Goal: Check status: Check status

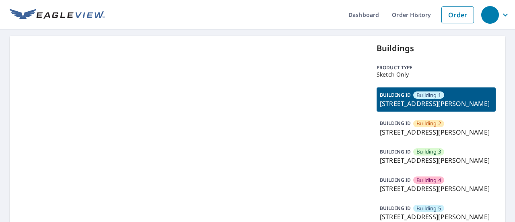
scroll to position [40, 0]
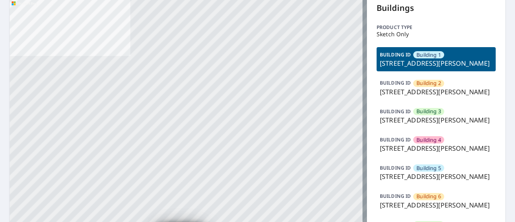
drag, startPoint x: 397, startPoint y: 113, endPoint x: 375, endPoint y: 103, distance: 24.0
click at [380, 97] on p "42 North Smith Street, Palatine, IL, 60067" at bounding box center [436, 92] width 113 height 10
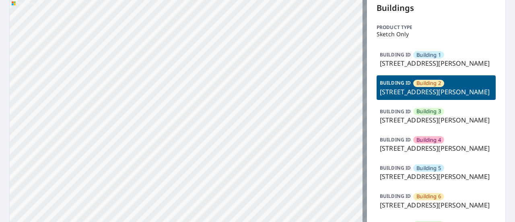
copy p "42 North Smith Street, Palatine, IL, 60067"
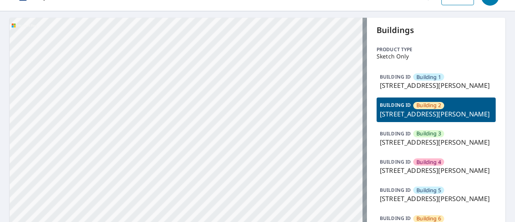
scroll to position [0, 0]
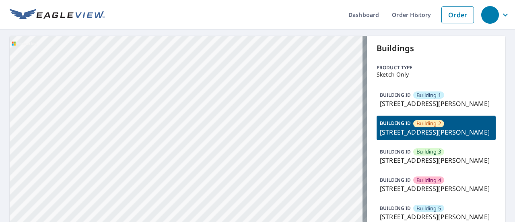
click at [403, 108] on p "42 North Smith Street, Palatine, IL, 60067" at bounding box center [436, 104] width 113 height 10
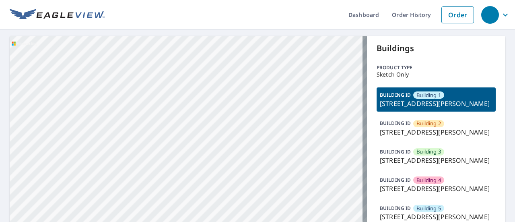
drag, startPoint x: 397, startPoint y: 112, endPoint x: 366, endPoint y: 101, distance: 32.9
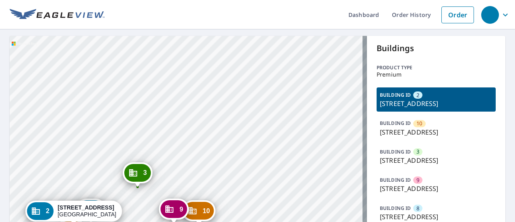
drag, startPoint x: 165, startPoint y: 153, endPoint x: 289, endPoint y: -26, distance: 217.9
click at [289, 0] on html "Dashboard Order History Order 10 4680-[GEOGRAPHIC_DATA] 3 4700-[STREET_ADDRESS]…" at bounding box center [257, 111] width 515 height 222
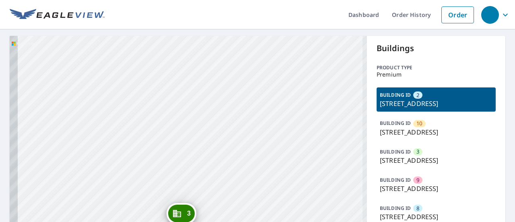
drag, startPoint x: 223, startPoint y: 133, endPoint x: 292, endPoint y: 17, distance: 135.8
click at [284, 44] on div "10 4680-[GEOGRAPHIC_DATA] 3 4700-[GEOGRAPHIC_DATA] 9 4686-[GEOGRAPHIC_DATA] 8 4…" at bounding box center [189, 162] width 358 height 252
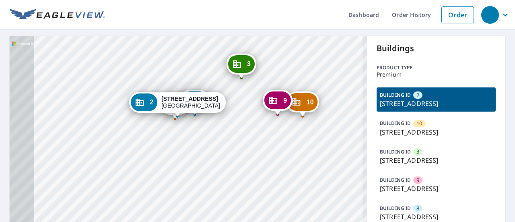
drag, startPoint x: 240, startPoint y: 150, endPoint x: 287, endPoint y: 34, distance: 125.3
click at [287, 34] on div "Dashboard Order History Order 10 4680-[GEOGRAPHIC_DATA] 3 4700-[STREET_ADDRESS]…" at bounding box center [257, 111] width 515 height 222
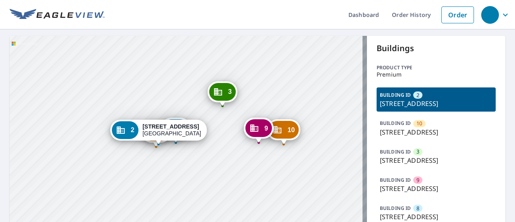
drag, startPoint x: 267, startPoint y: 124, endPoint x: 267, endPoint y: 63, distance: 60.8
click at [267, 64] on div "10 4680-[GEOGRAPHIC_DATA] 3 4700-[GEOGRAPHIC_DATA] 9 4686-[GEOGRAPHIC_DATA] 8 4…" at bounding box center [189, 162] width 358 height 252
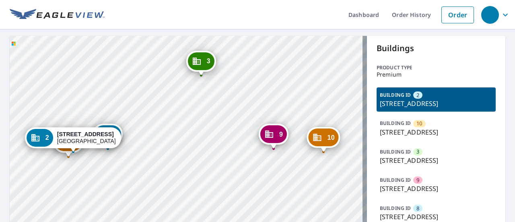
drag, startPoint x: 412, startPoint y: 112, endPoint x: 374, endPoint y: 103, distance: 38.7
click at [377, 103] on div "BUILDING ID 2 [STREET_ADDRESS]" at bounding box center [436, 99] width 119 height 24
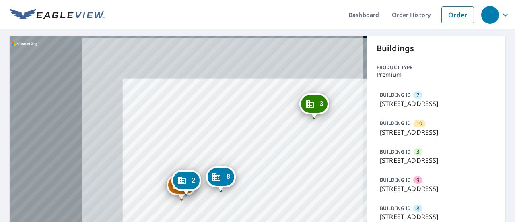
copy p "[STREET_ADDRESS]"
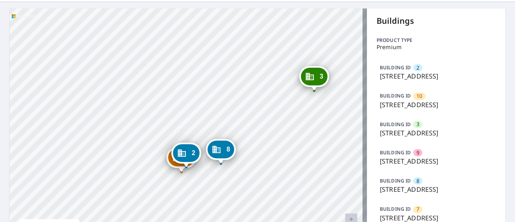
scroll to position [40, 0]
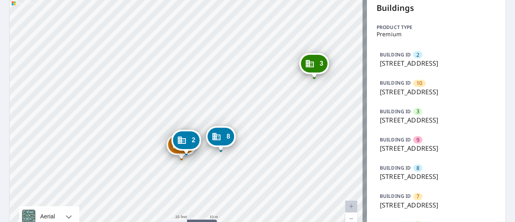
copy p "[STREET_ADDRESS]"
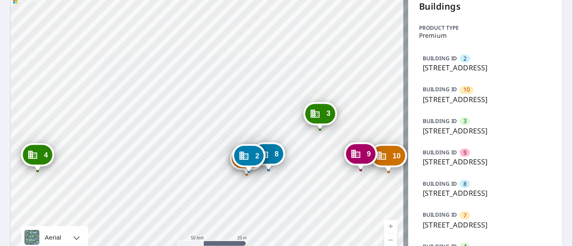
scroll to position [0, 0]
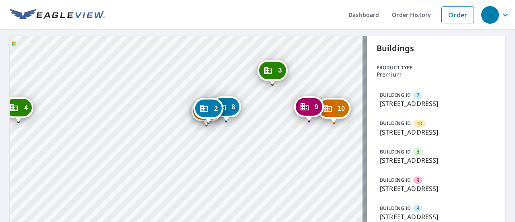
drag, startPoint x: 264, startPoint y: 110, endPoint x: 248, endPoint y: 33, distance: 78.5
click at [248, 33] on div "Dashboard Order History Order 10 4680-4684 Lake Villa Dr Clearwater, FL 33762 3…" at bounding box center [257, 111] width 515 height 222
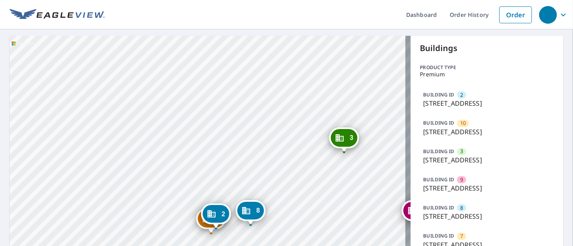
drag, startPoint x: 254, startPoint y: 126, endPoint x: 253, endPoint y: 2, distance: 124.4
click at [253, 2] on div "Dashboard Order History Order 10 4680-4684 Lake Villa Dr Clearwater, FL 33762 3…" at bounding box center [286, 123] width 573 height 246
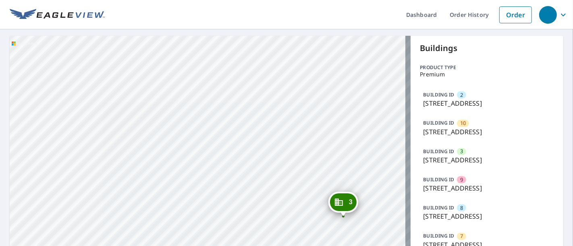
drag, startPoint x: 242, startPoint y: 213, endPoint x: 255, endPoint y: 79, distance: 135.1
click at [255, 79] on div "10 4680-4684 Lake Villa Dr Clearwater, FL 33762 3 4700-4710 Lake Villa Dr Clear…" at bounding box center [210, 162] width 401 height 252
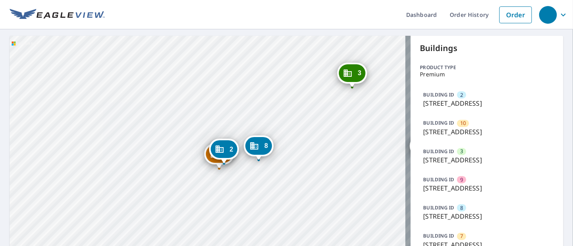
drag, startPoint x: 242, startPoint y: 180, endPoint x: 247, endPoint y: 91, distance: 88.8
click at [247, 91] on div "10 4680-4684 Lake Villa Dr Clearwater, FL 33762 3 4700-4710 Lake Villa Dr Clear…" at bounding box center [210, 162] width 401 height 252
click at [213, 161] on div "2 4740-4750 Lake Villa Dr Clearwater, FL 33762" at bounding box center [224, 151] width 30 height 25
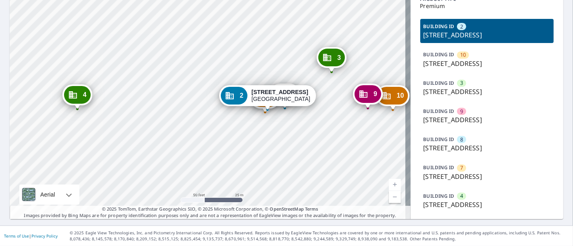
scroll to position [135, 0]
click at [424, 172] on p "4726-4730 Lake Villa Dr, Clearwater, FL, 33762" at bounding box center [486, 177] width 127 height 10
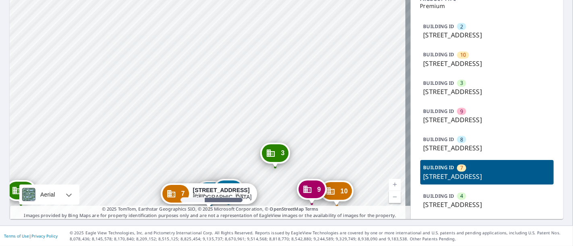
drag, startPoint x: 232, startPoint y: 54, endPoint x: 228, endPoint y: 155, distance: 101.5
click at [229, 155] on div "2 4740-4750 Lake Villa Dr Clearwater, FL 33762 10 4680-4684 Lake Villa Dr Clear…" at bounding box center [210, 93] width 401 height 252
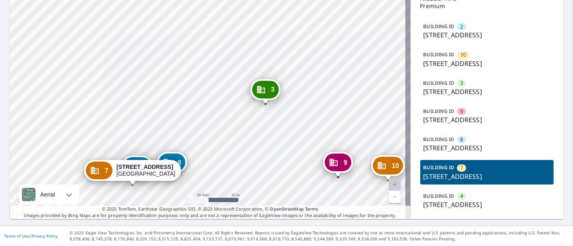
drag, startPoint x: 252, startPoint y: 140, endPoint x: 238, endPoint y: 110, distance: 33.5
click at [238, 110] on div "2 4740-4750 Lake Villa Dr Clearwater, FL 33762 10 4680-4684 Lake Villa Dr Clear…" at bounding box center [210, 93] width 401 height 252
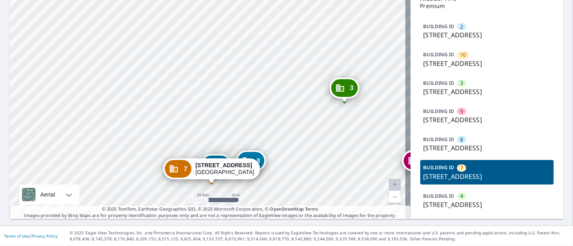
drag, startPoint x: 293, startPoint y: 118, endPoint x: 302, endPoint y: 125, distance: 11.8
click at [302, 125] on div "2 4740-4750 Lake Villa Dr Clearwater, FL 33762 10 4680-4684 Lake Villa Dr Clear…" at bounding box center [210, 93] width 401 height 252
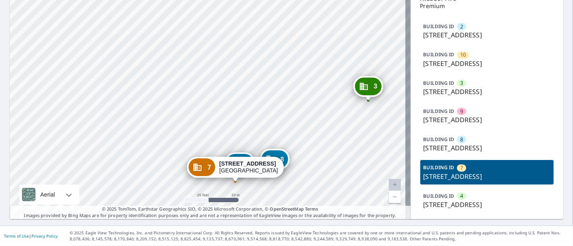
drag, startPoint x: 287, startPoint y: 121, endPoint x: 304, endPoint y: 112, distance: 18.9
click at [308, 118] on div "2 4740-4750 Lake Villa Dr Clearwater, FL 33762 10 4680-4684 Lake Villa Dr Clear…" at bounding box center [210, 93] width 401 height 252
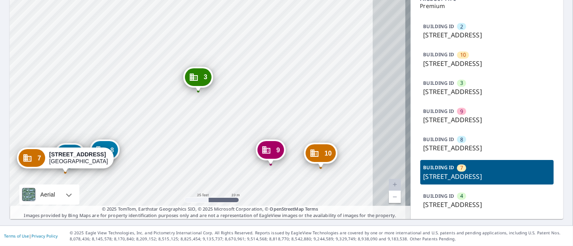
drag, startPoint x: 317, startPoint y: 96, endPoint x: 147, endPoint y: 85, distance: 169.9
click at [147, 85] on div "2 4740-4750 Lake Villa Dr Clearwater, FL 33762 10 4680-4684 Lake Villa Dr Clear…" at bounding box center [210, 93] width 401 height 252
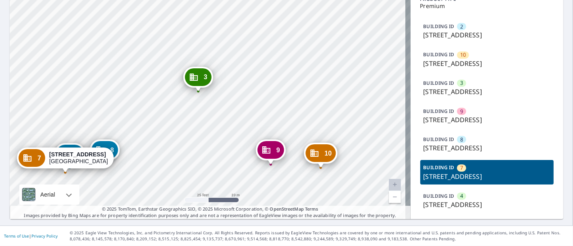
drag, startPoint x: 441, startPoint y: 168, endPoint x: 419, endPoint y: 157, distance: 24.3
click at [423, 172] on p "4726-4730 Lake Villa Dr, Clearwater, FL, 33762" at bounding box center [486, 177] width 127 height 10
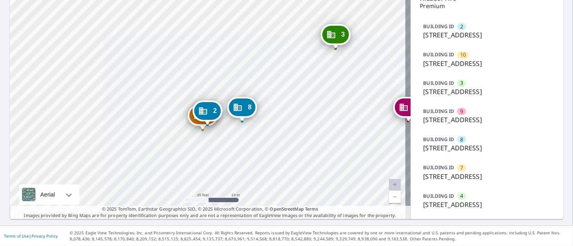
copy p "4726-4730 Lake Villa Dr, Clearwater, FL, 33762"
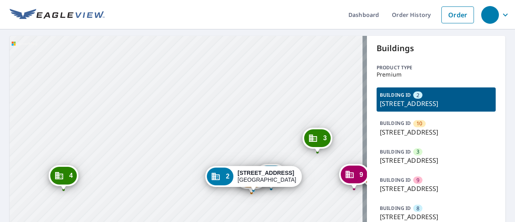
drag, startPoint x: 167, startPoint y: 166, endPoint x: 176, endPoint y: 29, distance: 138.0
click at [176, 29] on div "Dashboard Order History Order 10 4680-[GEOGRAPHIC_DATA] 3 4700-[STREET_ADDRESS]…" at bounding box center [257, 111] width 515 height 222
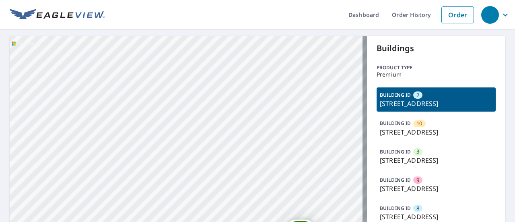
drag, startPoint x: 159, startPoint y: 133, endPoint x: 162, endPoint y: 31, distance: 102.3
click at [162, 37] on div "10 4680-[GEOGRAPHIC_DATA] 3 4700-[GEOGRAPHIC_DATA] 9 4686-[GEOGRAPHIC_DATA] 8 4…" at bounding box center [189, 162] width 358 height 252
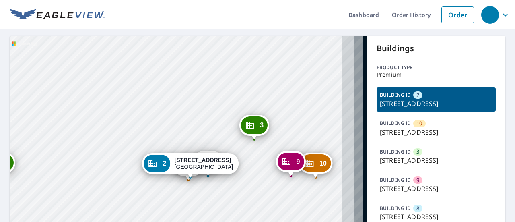
drag, startPoint x: 173, startPoint y: 114, endPoint x: 115, endPoint y: 102, distance: 59.5
click at [115, 102] on div "10 4680-[GEOGRAPHIC_DATA] 3 4700-[GEOGRAPHIC_DATA] 9 4686-[GEOGRAPHIC_DATA] 8 4…" at bounding box center [189, 162] width 358 height 252
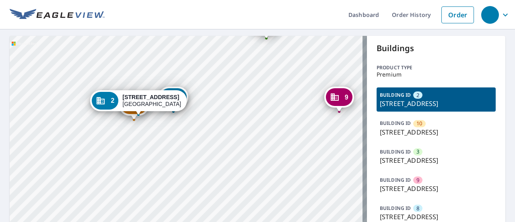
drag, startPoint x: 180, startPoint y: 146, endPoint x: 185, endPoint y: 45, distance: 100.8
click at [185, 45] on div "10 4680-[GEOGRAPHIC_DATA] 3 4700-[GEOGRAPHIC_DATA] 9 4686-[GEOGRAPHIC_DATA] 8 4…" at bounding box center [189, 162] width 358 height 252
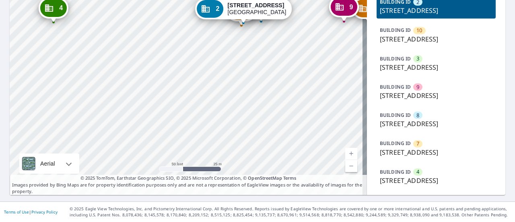
scroll to position [161, 0]
click at [405, 147] on p "4726-4730 Lake Villa Dr, Clearwater, FL, 33762" at bounding box center [436, 152] width 113 height 10
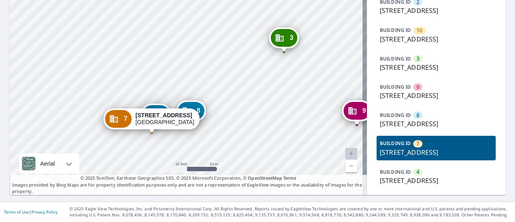
drag, startPoint x: 161, startPoint y: 37, endPoint x: 165, endPoint y: 93, distance: 56.5
click at [165, 93] on div "2 4740-4750 Lake Villa Dr Clearwater, FL 33762 10 4680-4684 Lake Villa Dr Clear…" at bounding box center [189, 69] width 358 height 252
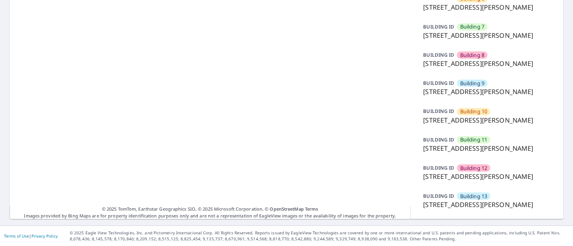
scroll to position [362, 0]
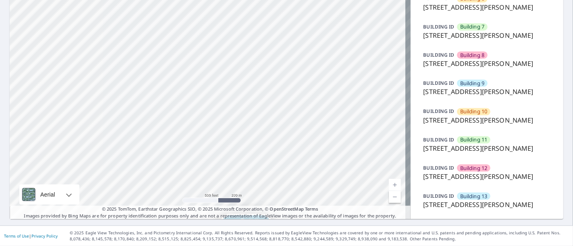
drag, startPoint x: 243, startPoint y: 144, endPoint x: 242, endPoint y: 154, distance: 9.7
click at [242, 154] on div "Building [GEOGRAPHIC_DATA][STREET_ADDRESS][PERSON_NAME] [GEOGRAPHIC_DATA][STREE…" at bounding box center [210, 9] width 401 height 422
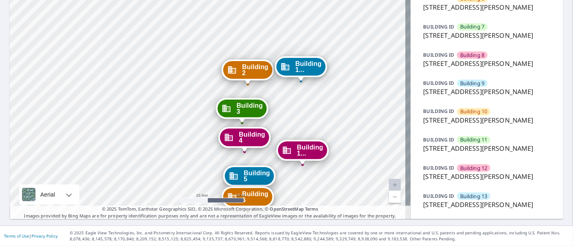
drag, startPoint x: 445, startPoint y: 92, endPoint x: 415, endPoint y: 85, distance: 30.2
click at [420, 104] on div "BUILDING [GEOGRAPHIC_DATA] [STREET_ADDRESS][PERSON_NAME]" at bounding box center [487, 116] width 134 height 24
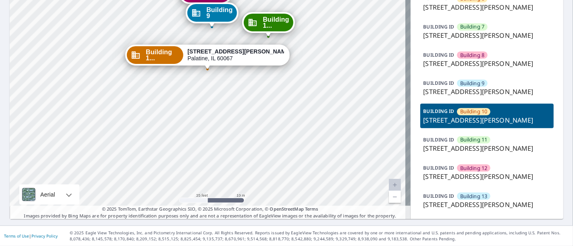
copy p "[STREET_ADDRESS][PERSON_NAME]"
click at [441, 116] on p "[STREET_ADDRESS][PERSON_NAME]" at bounding box center [486, 121] width 127 height 10
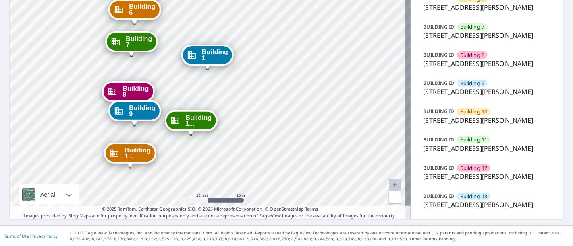
drag, startPoint x: 438, startPoint y: 91, endPoint x: 416, endPoint y: 83, distance: 23.2
click at [420, 104] on div "BUILDING [GEOGRAPHIC_DATA] [STREET_ADDRESS][PERSON_NAME]" at bounding box center [487, 116] width 134 height 24
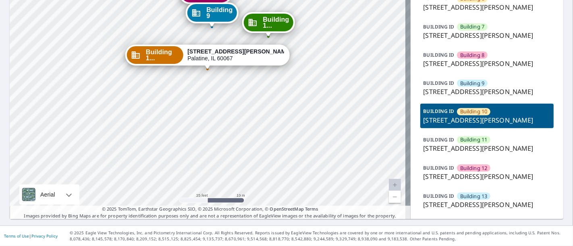
copy p "[STREET_ADDRESS][PERSON_NAME]"
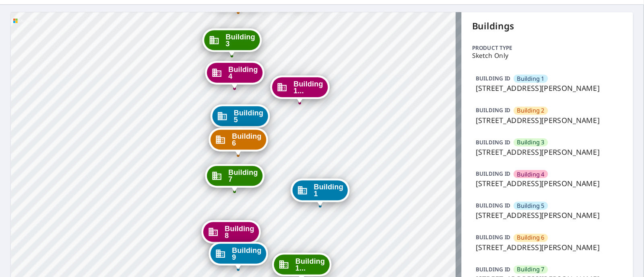
scroll to position [0, 0]
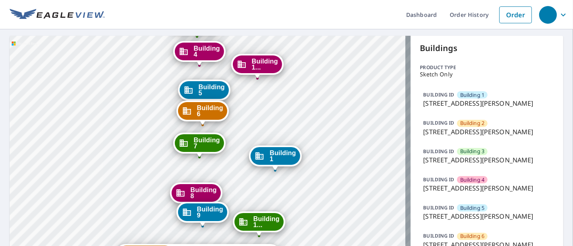
click at [431, 99] on p "[STREET_ADDRESS][PERSON_NAME]" at bounding box center [486, 104] width 127 height 10
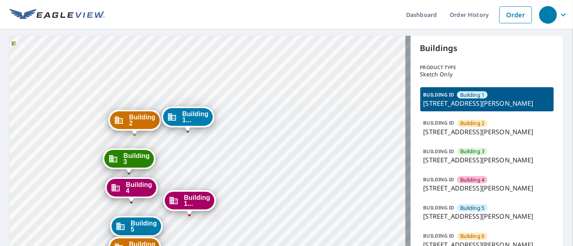
click at [423, 137] on p "[STREET_ADDRESS][PERSON_NAME]" at bounding box center [486, 132] width 127 height 10
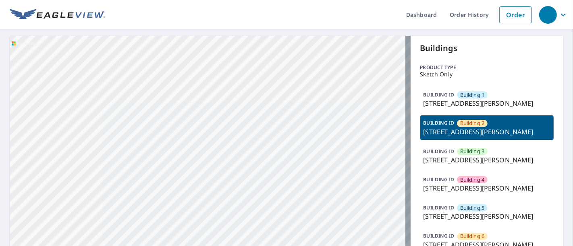
click at [423, 137] on p "[STREET_ADDRESS][PERSON_NAME]" at bounding box center [486, 132] width 127 height 10
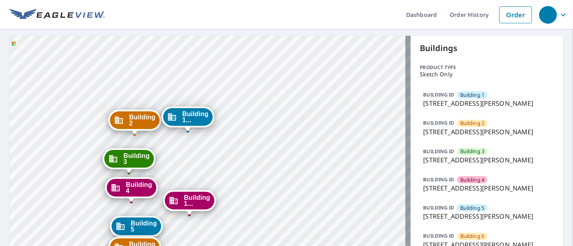
click at [423, 137] on p "[STREET_ADDRESS][PERSON_NAME]" at bounding box center [486, 132] width 127 height 10
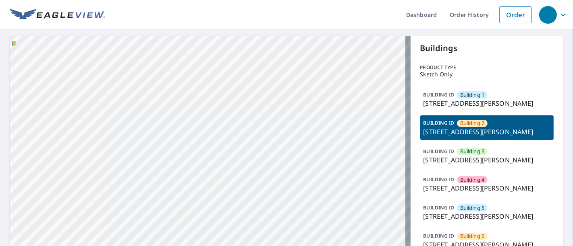
click at [423, 137] on p "[STREET_ADDRESS][PERSON_NAME]" at bounding box center [486, 132] width 127 height 10
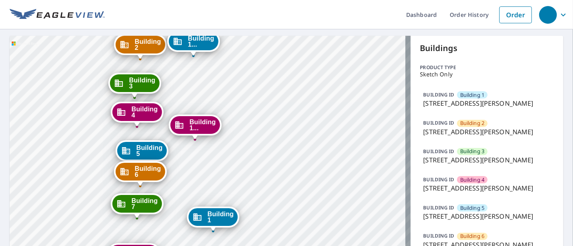
drag, startPoint x: 259, startPoint y: 113, endPoint x: 256, endPoint y: 17, distance: 96.7
click at [256, 17] on div "Dashboard Order History Order Building [GEOGRAPHIC_DATA][STREET_ADDRESS][PERSON…" at bounding box center [286, 123] width 573 height 246
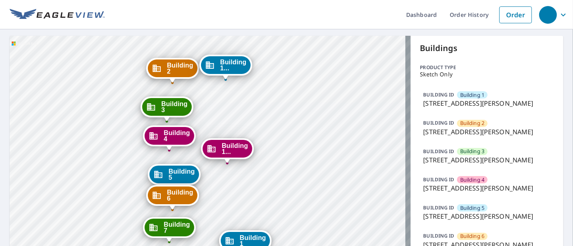
click at [286, 48] on div "Building [GEOGRAPHIC_DATA][STREET_ADDRESS][PERSON_NAME] [GEOGRAPHIC_DATA][STREE…" at bounding box center [210, 247] width 401 height 422
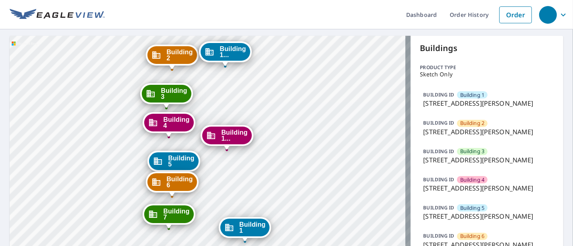
click at [433, 155] on p "BUILDING ID" at bounding box center [438, 151] width 31 height 7
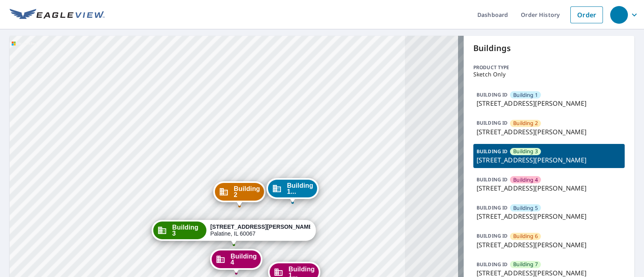
drag, startPoint x: 433, startPoint y: 174, endPoint x: 487, endPoint y: 195, distance: 58.2
click at [487, 195] on div "BUILDING [GEOGRAPHIC_DATA] [GEOGRAPHIC_DATA][STREET_ADDRESS][PERSON_NAME]" at bounding box center [549, 184] width 151 height 24
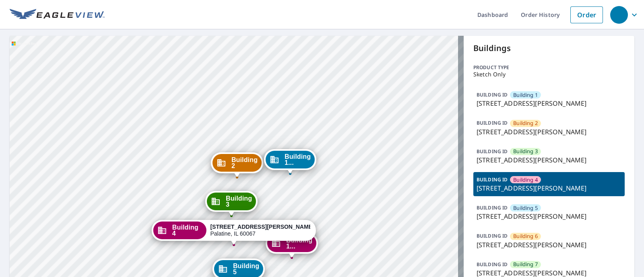
click at [487, 195] on div "BUILDING [GEOGRAPHIC_DATA] [GEOGRAPHIC_DATA][STREET_ADDRESS][PERSON_NAME]" at bounding box center [549, 184] width 151 height 24
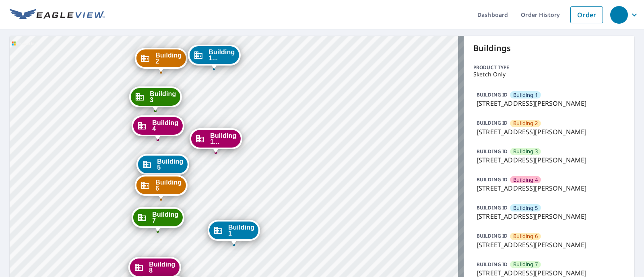
click at [487, 195] on div "BUILDING [GEOGRAPHIC_DATA] [GEOGRAPHIC_DATA][STREET_ADDRESS][PERSON_NAME]" at bounding box center [549, 184] width 151 height 24
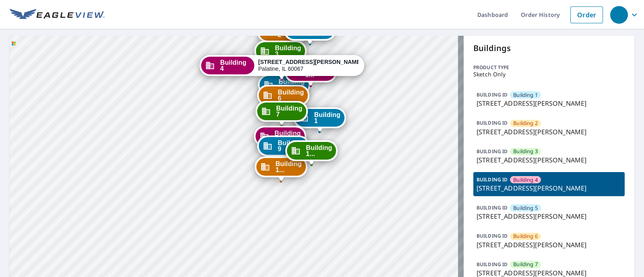
drag, startPoint x: 366, startPoint y: 178, endPoint x: 348, endPoint y: 43, distance: 136.1
click at [348, 43] on div "Building [GEOGRAPHIC_DATA][STREET_ADDRESS][PERSON_NAME] [GEOGRAPHIC_DATA][STREE…" at bounding box center [237, 247] width 454 height 422
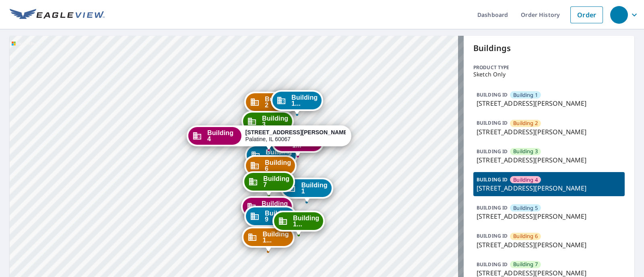
drag, startPoint x: 349, startPoint y: 73, endPoint x: 335, endPoint y: 148, distance: 75.8
click at [335, 148] on div "Building [GEOGRAPHIC_DATA][STREET_ADDRESS][PERSON_NAME] [GEOGRAPHIC_DATA][STREE…" at bounding box center [237, 247] width 454 height 422
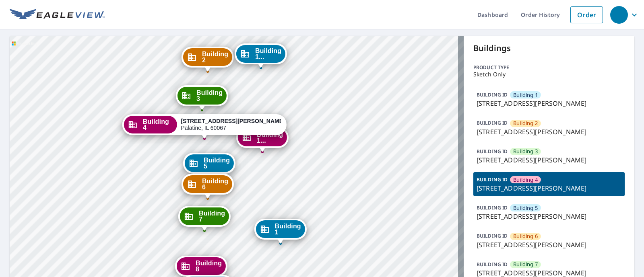
drag, startPoint x: 207, startPoint y: 85, endPoint x: 211, endPoint y: 69, distance: 16.6
click at [211, 69] on div "Dropped pin, building Building 2, Commercial property, 42 North Smith Street Pa…" at bounding box center [208, 68] width 10 height 8
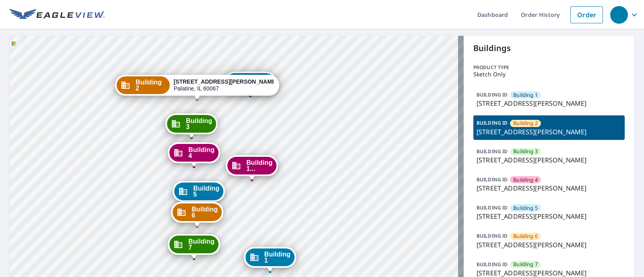
drag, startPoint x: 214, startPoint y: 186, endPoint x: 178, endPoint y: 40, distance: 149.9
click at [178, 40] on div "Building [GEOGRAPHIC_DATA][STREET_ADDRESS][PERSON_NAME] [GEOGRAPHIC_DATA][STREE…" at bounding box center [237, 247] width 454 height 422
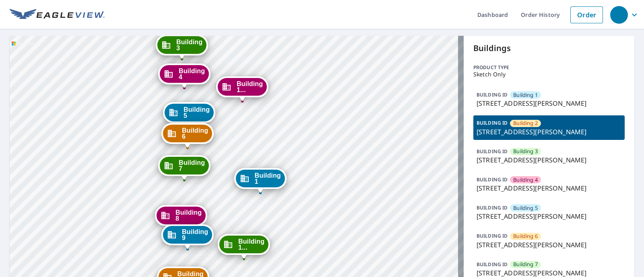
drag, startPoint x: 132, startPoint y: 134, endPoint x: 122, endPoint y: 55, distance: 79.5
click at [122, 55] on div "Building [GEOGRAPHIC_DATA][STREET_ADDRESS][PERSON_NAME] [GEOGRAPHIC_DATA][STREE…" at bounding box center [237, 247] width 454 height 422
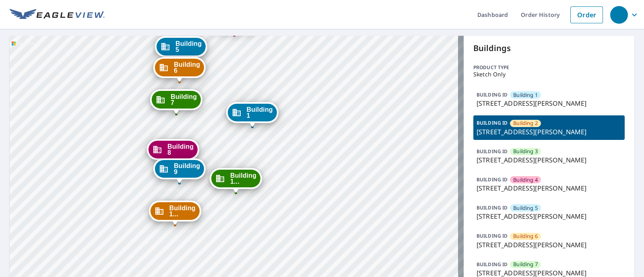
drag, startPoint x: 133, startPoint y: 130, endPoint x: 125, endPoint y: 64, distance: 66.5
click at [125, 64] on div "Building [GEOGRAPHIC_DATA][STREET_ADDRESS][PERSON_NAME] [GEOGRAPHIC_DATA][STREE…" at bounding box center [237, 247] width 454 height 422
click at [483, 72] on p "Sketch Only" at bounding box center [549, 74] width 151 height 6
drag, startPoint x: 512, startPoint y: 72, endPoint x: 465, endPoint y: 77, distance: 46.6
click at [465, 77] on div "Buildings Product type Sketch Only BUILDING ID Building [GEOGRAPHIC_DATA][STREE…" at bounding box center [549, 247] width 171 height 422
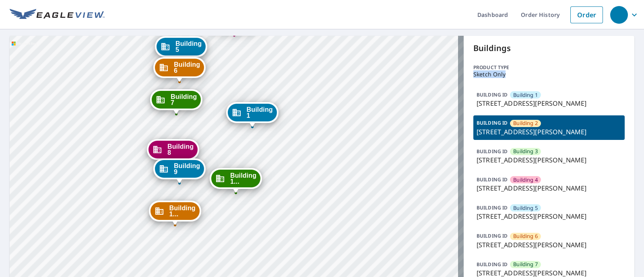
click at [474, 77] on p "Sketch Only" at bounding box center [549, 74] width 151 height 6
click at [513, 99] on p "[STREET_ADDRESS][PERSON_NAME]" at bounding box center [549, 104] width 145 height 10
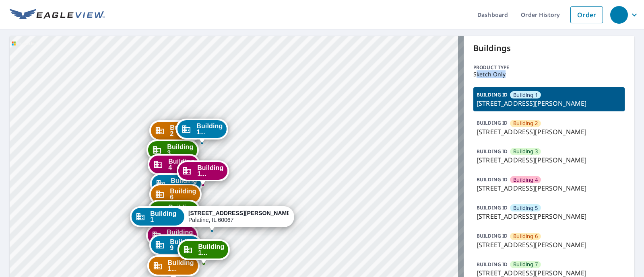
drag, startPoint x: 501, startPoint y: 73, endPoint x: 469, endPoint y: 70, distance: 31.9
click at [474, 71] on p "Sketch Only" at bounding box center [549, 74] width 151 height 6
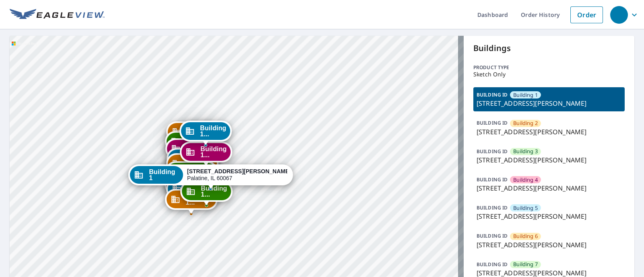
click at [501, 71] on p "Sketch Only" at bounding box center [549, 74] width 151 height 6
drag, startPoint x: 496, startPoint y: 75, endPoint x: 474, endPoint y: 74, distance: 22.2
click at [474, 74] on p "Sketch Only" at bounding box center [549, 74] width 151 height 6
